Goal: Task Accomplishment & Management: Manage account settings

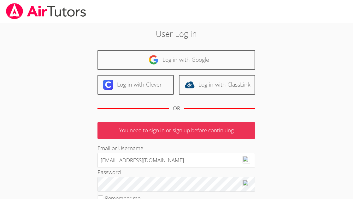
type input "[EMAIL_ADDRESS][DOMAIN_NAME]"
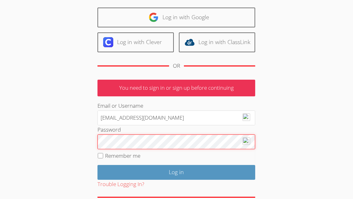
scroll to position [48, 0]
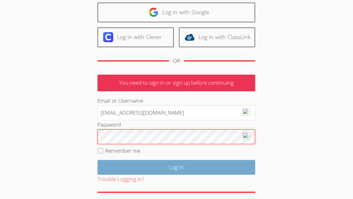
click at [159, 166] on input "Log in" at bounding box center [177, 167] width 158 height 15
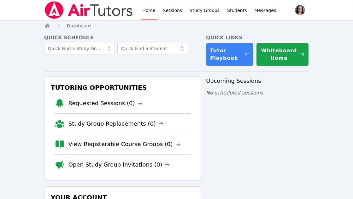
click at [108, 49] on icon at bounding box center [109, 48] width 6 height 6
click at [178, 50] on span at bounding box center [182, 48] width 11 height 11
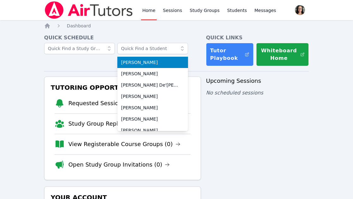
click at [178, 50] on span at bounding box center [182, 48] width 11 height 11
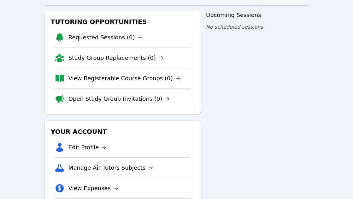
scroll to position [103, 0]
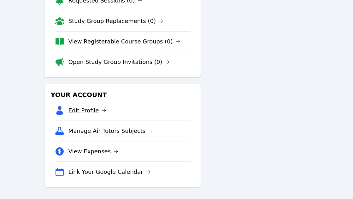
click at [97, 109] on link "Edit Profile" at bounding box center [87, 110] width 38 height 9
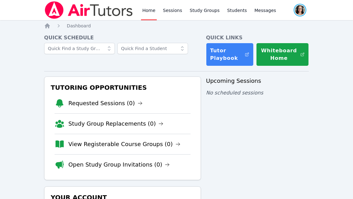
click at [300, 12] on span "button" at bounding box center [300, 10] width 14 height 14
click at [270, 22] on link "Profile" at bounding box center [275, 24] width 61 height 11
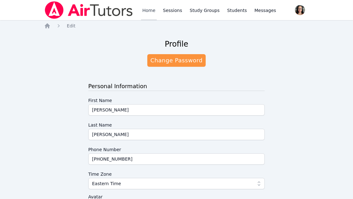
click at [152, 12] on link "Home" at bounding box center [148, 10] width 15 height 20
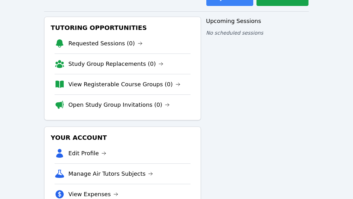
scroll to position [103, 0]
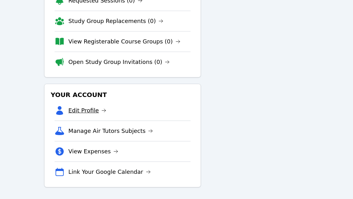
click at [96, 113] on link "Edit Profile" at bounding box center [87, 110] width 38 height 9
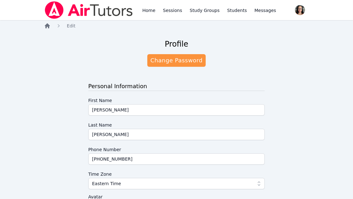
click at [49, 26] on icon "Breadcrumb" at bounding box center [47, 25] width 5 height 5
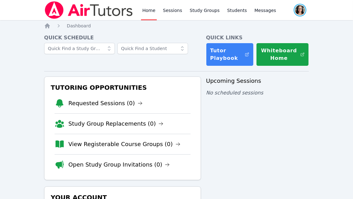
click at [304, 13] on span "button" at bounding box center [300, 10] width 14 height 14
click at [262, 38] on button "Logout" at bounding box center [275, 35] width 61 height 11
